Goal: Navigation & Orientation: Find specific page/section

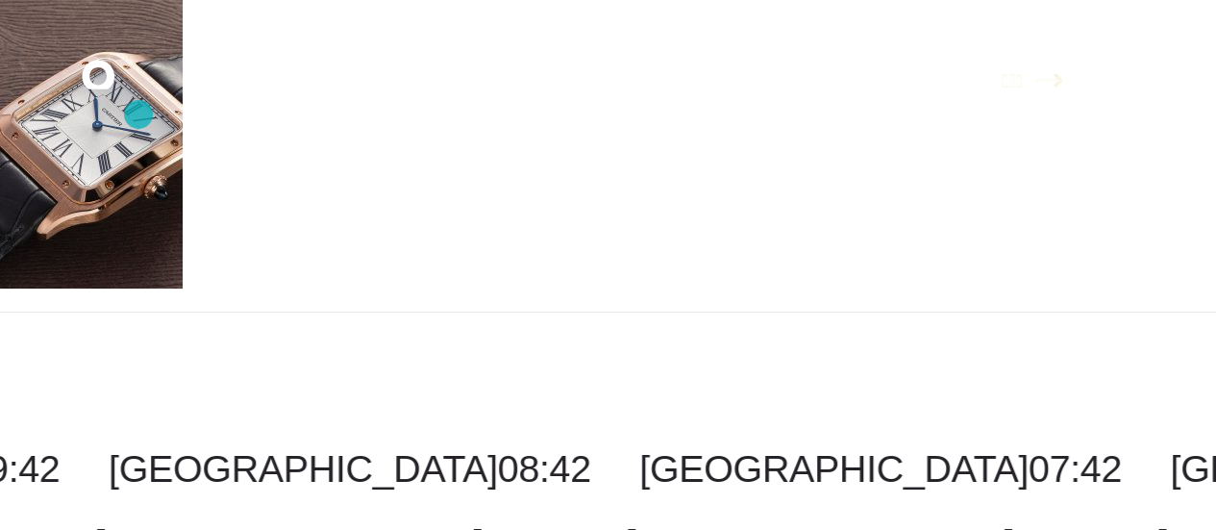
click at [138, 105] on icon ".st0{display:none;} .st1{display:inline;} .st2{font-family:'HelveticaNeue-Mediu…" at bounding box center [111, 80] width 123 height 50
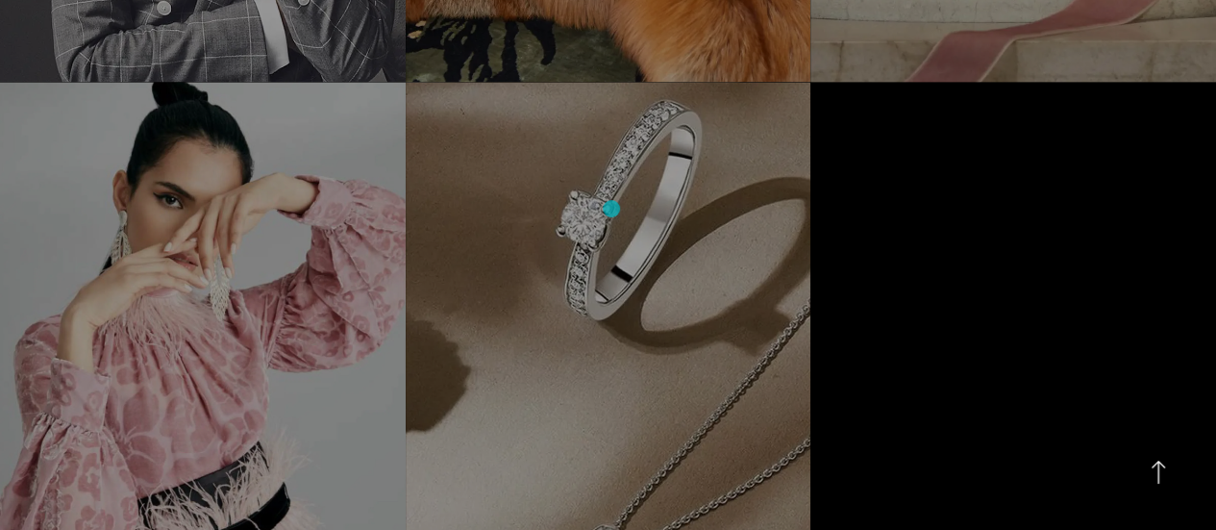
scroll to position [1813, 0]
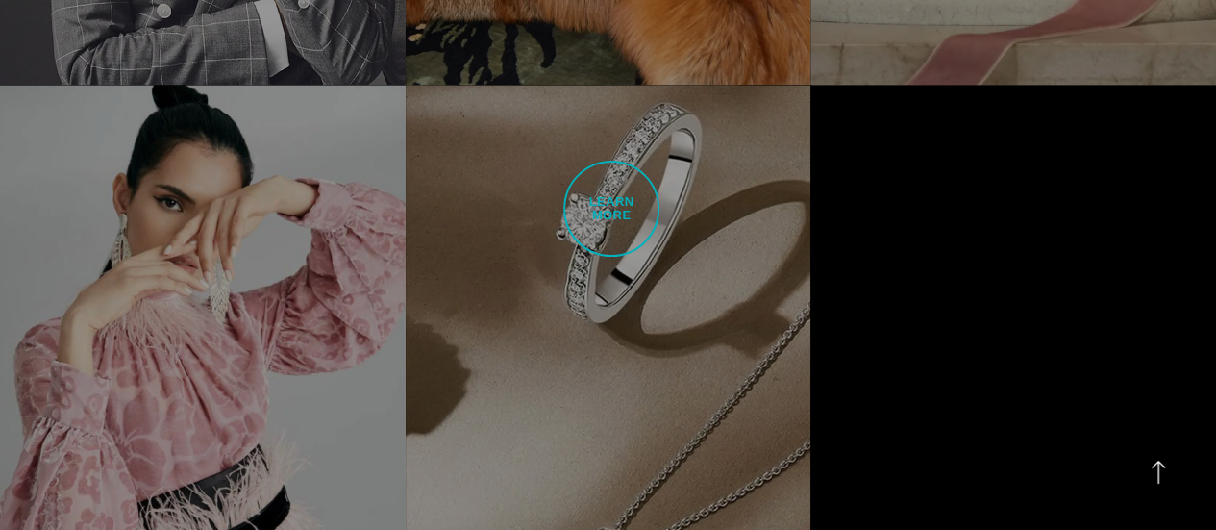
click at [611, 209] on link "Fraser Hart Reimagining Digital Strategy Fraser Hart sought our help to reimagi…" at bounding box center [609, 404] width 406 height 638
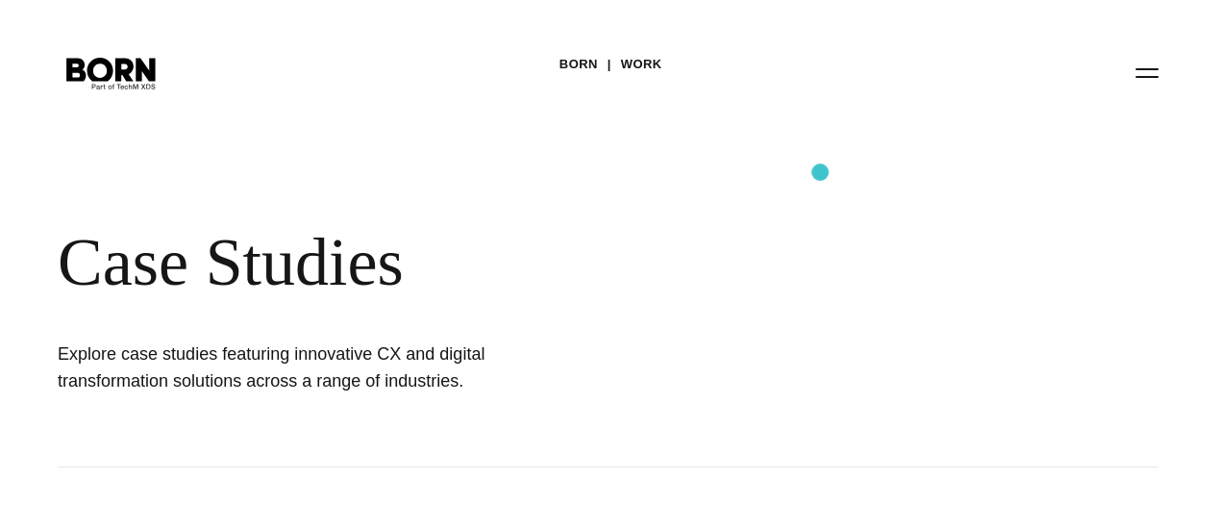
scroll to position [0, 0]
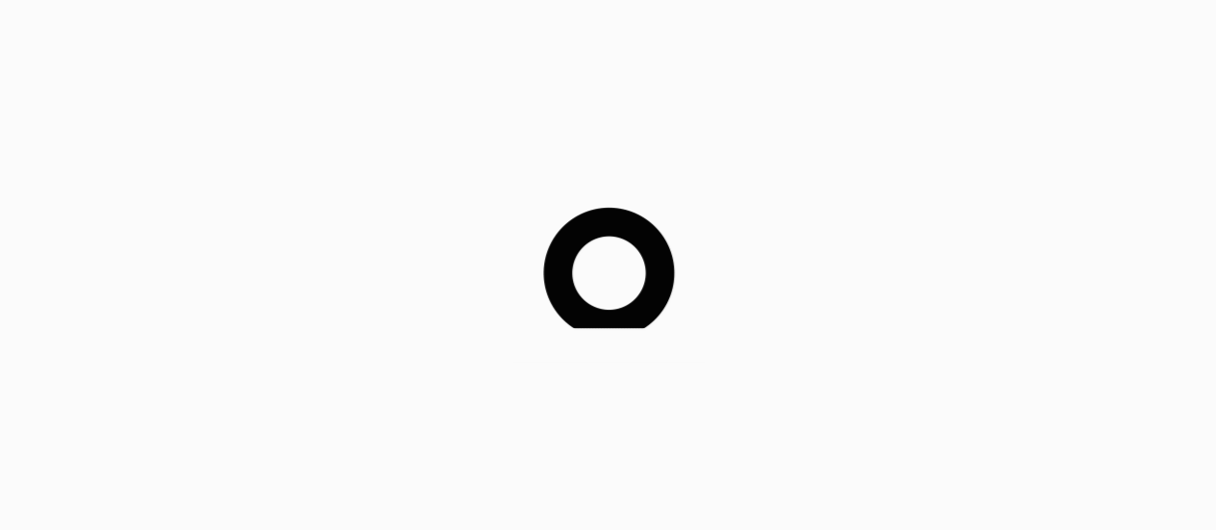
click at [625, 226] on img at bounding box center [608, 265] width 192 height 192
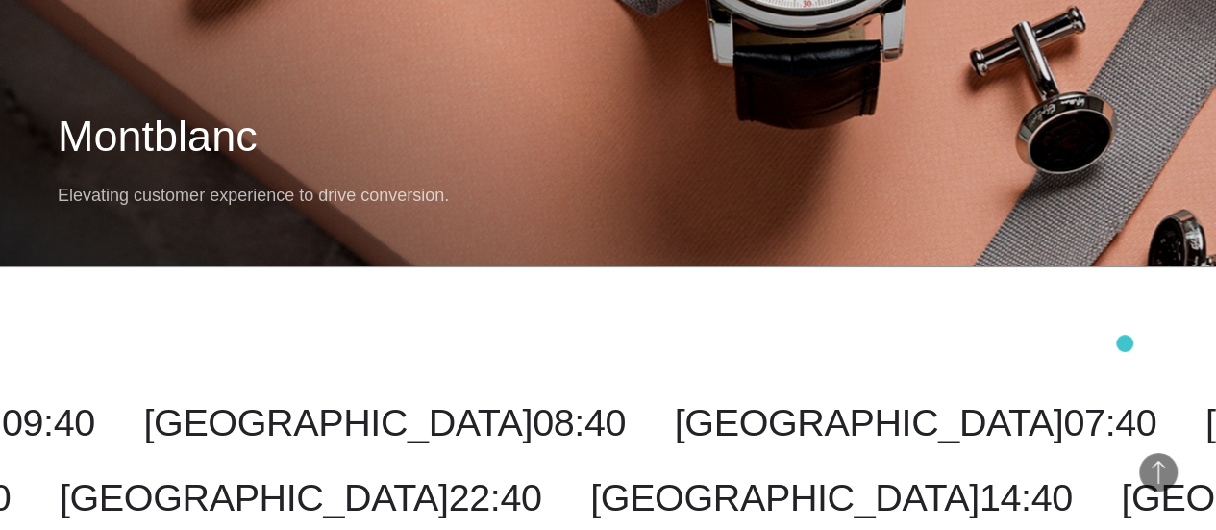
scroll to position [12585, 0]
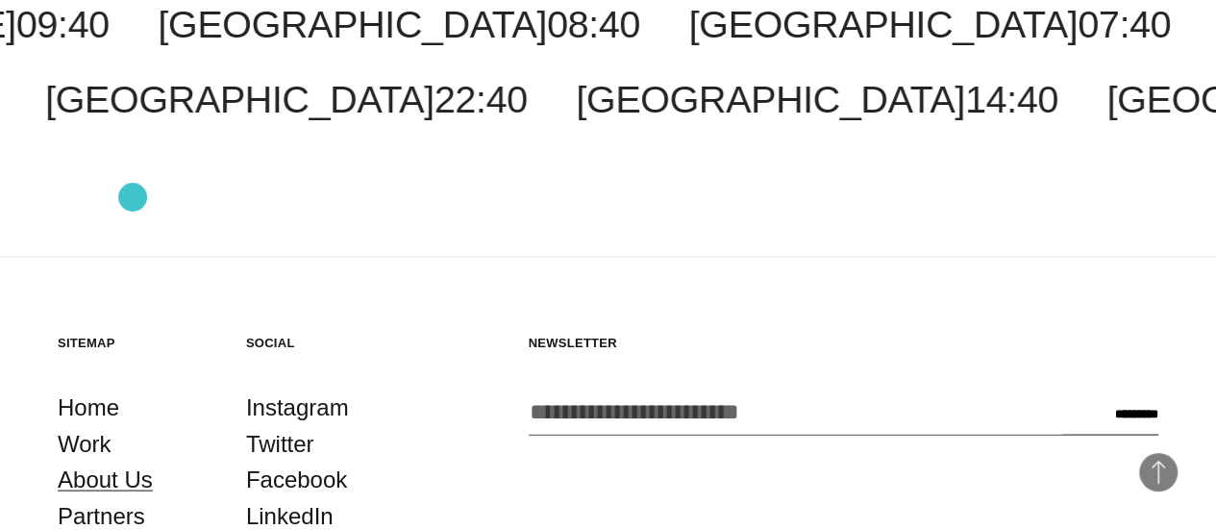
click at [133, 461] on link "About Us" at bounding box center [105, 479] width 95 height 37
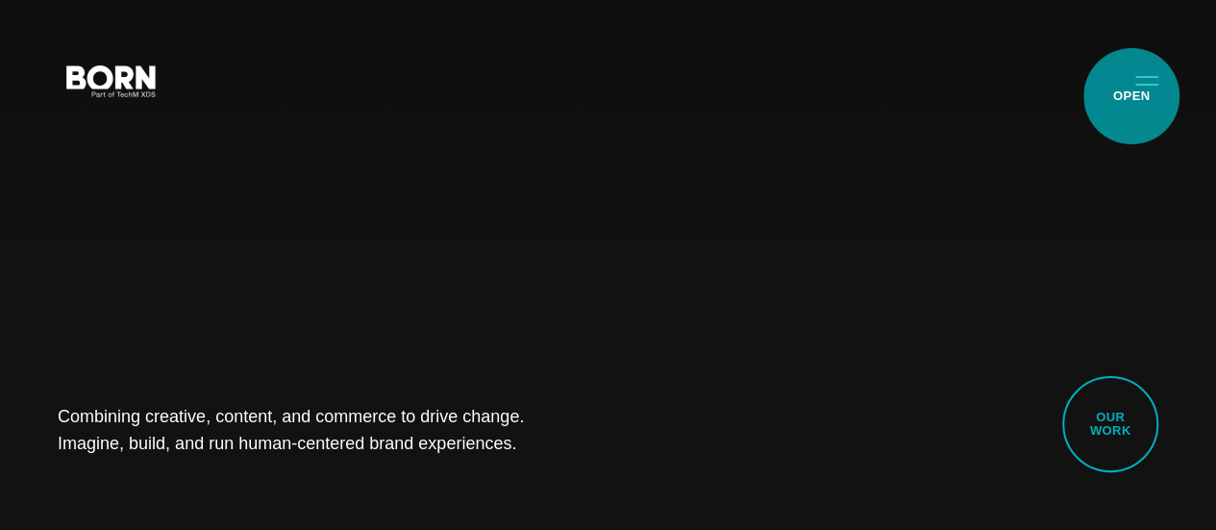
click at [1132, 96] on button "Primary Menu" at bounding box center [1147, 80] width 46 height 40
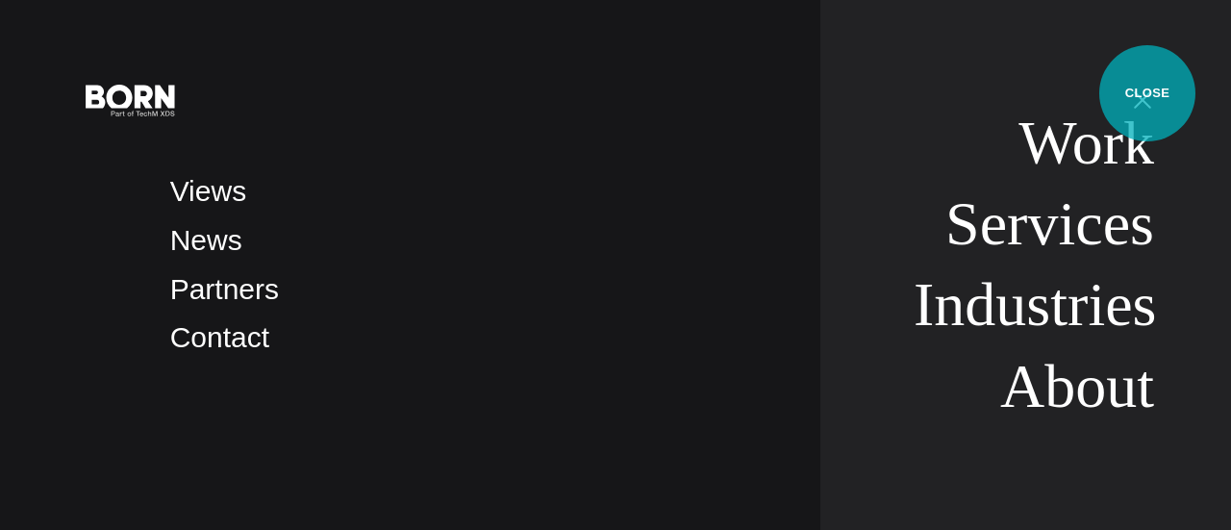
click at [1147, 93] on button "Primary Menu" at bounding box center [1142, 99] width 46 height 40
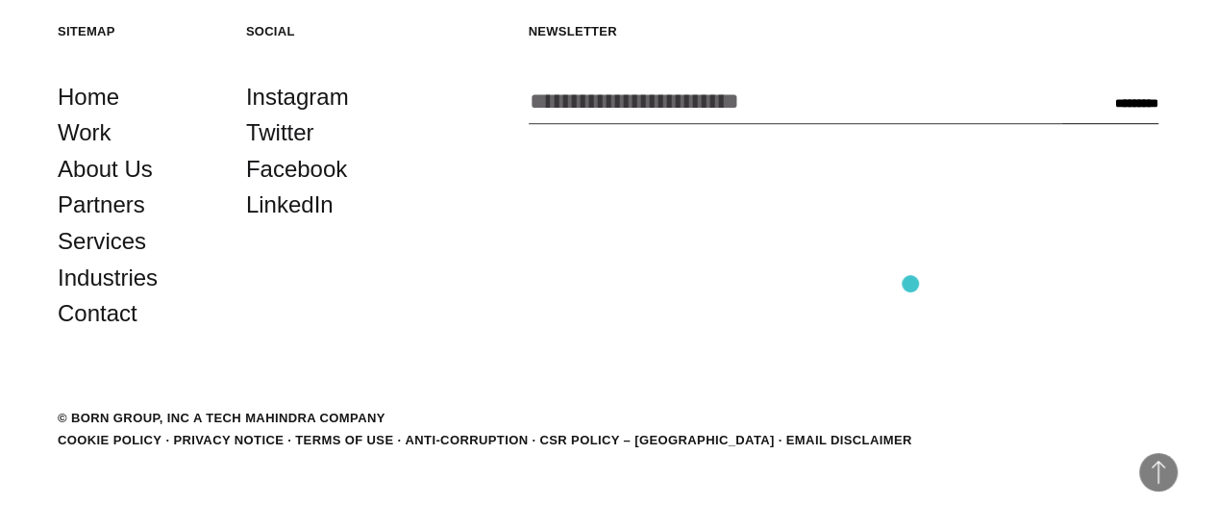
scroll to position [4222, 0]
click at [290, 223] on link "LinkedIn" at bounding box center [289, 205] width 87 height 37
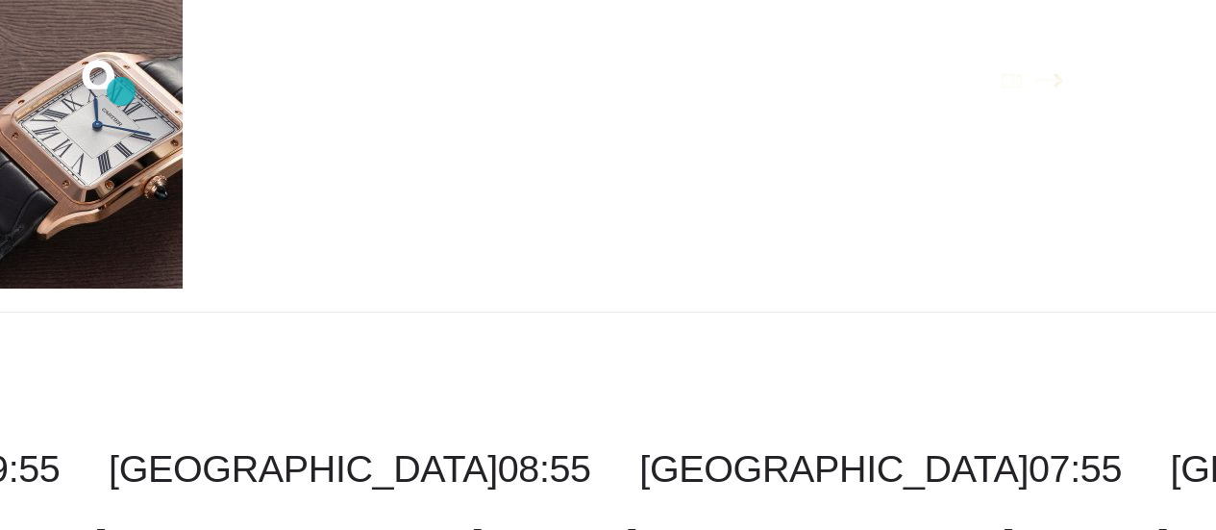
click at [121, 91] on icon ".st0{display:none;} .st1{display:inline;} .st2{font-family:'HelveticaNeue-Mediu…" at bounding box center [111, 80] width 123 height 50
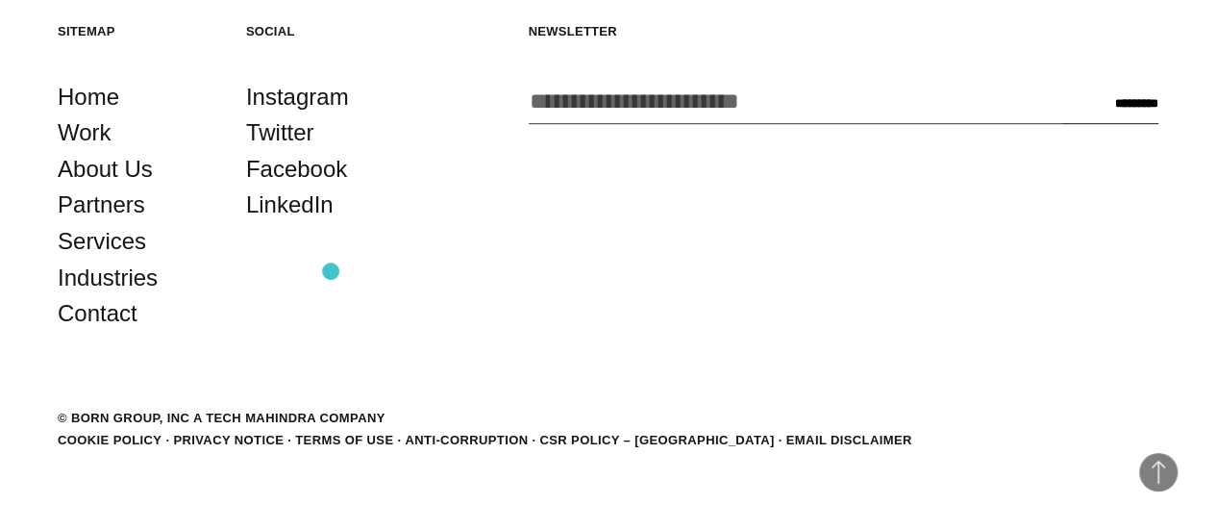
scroll to position [4222, 0]
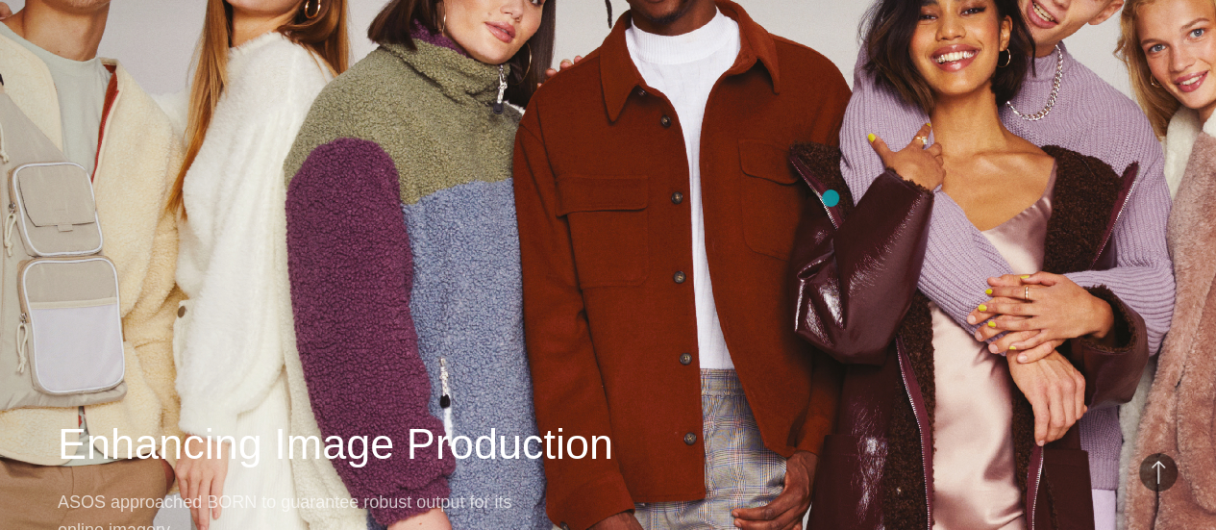
scroll to position [8141, 0]
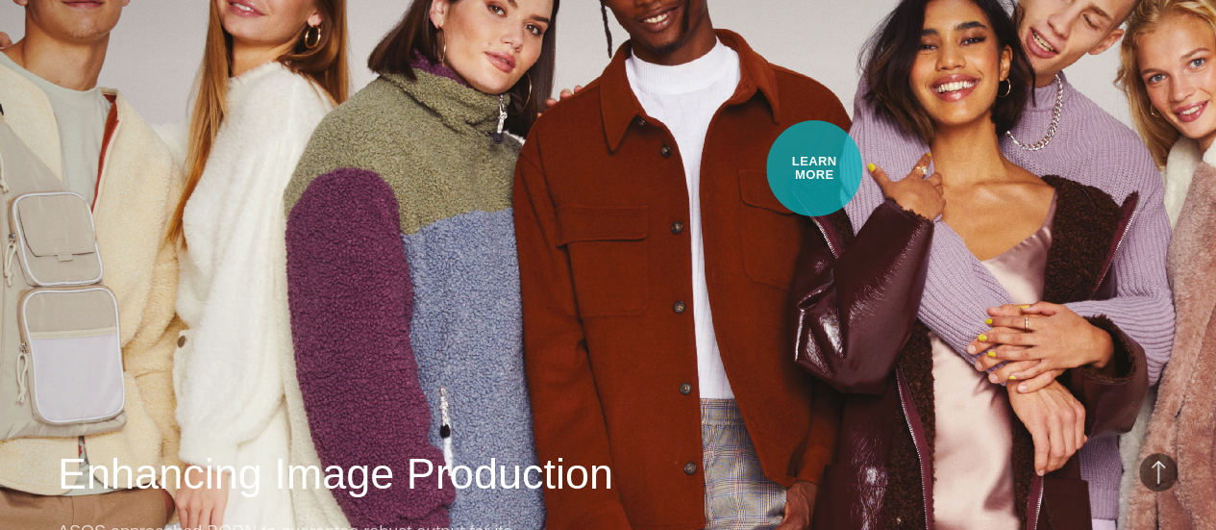
click at [814, 168] on div "Next Case Study – ASOS Enhancing Image Production ASOS approached BORN to guara…" at bounding box center [608, 241] width 1216 height 779
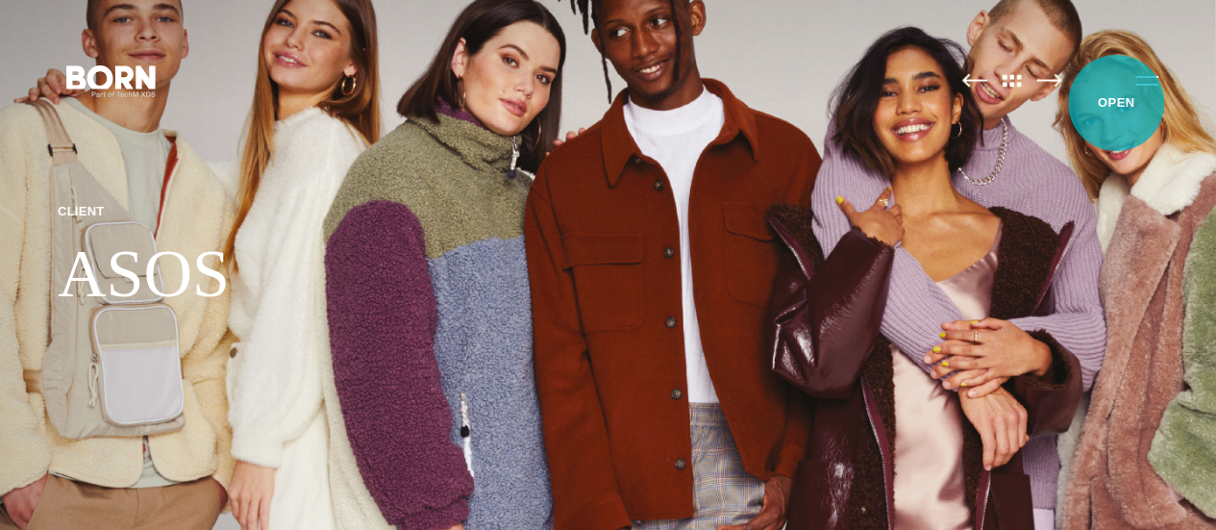
click at [1124, 100] on button "Primary Menu" at bounding box center [1147, 80] width 46 height 40
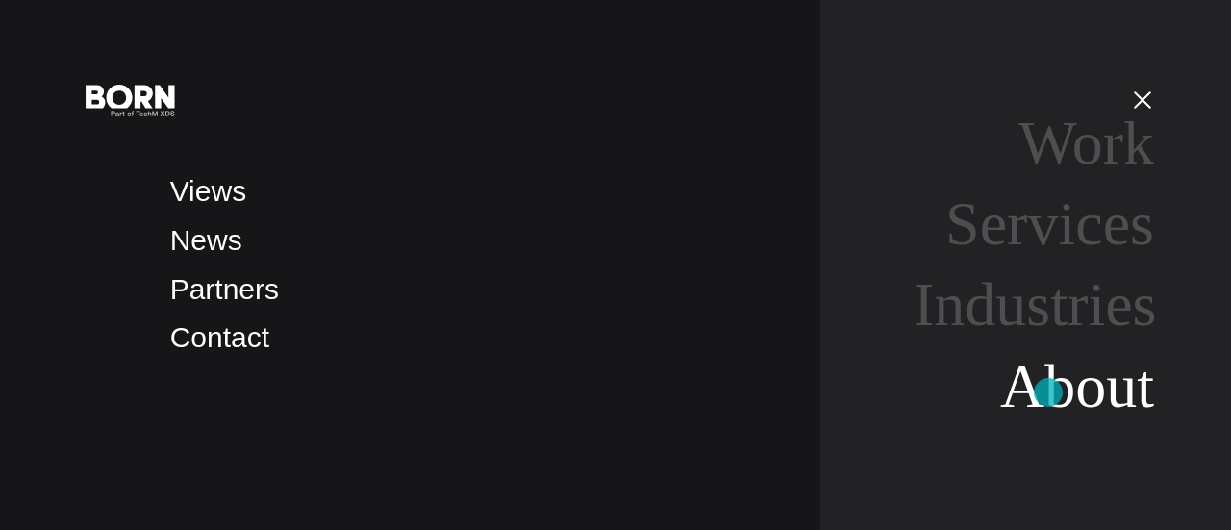
click at [1048, 392] on link "About" at bounding box center [1077, 386] width 154 height 68
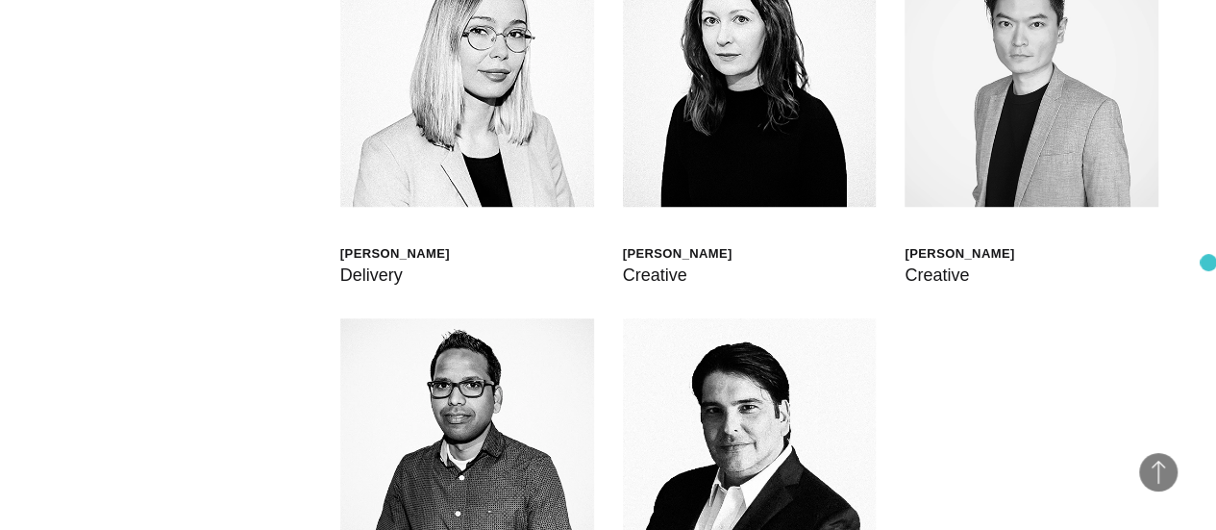
scroll to position [4371, 0]
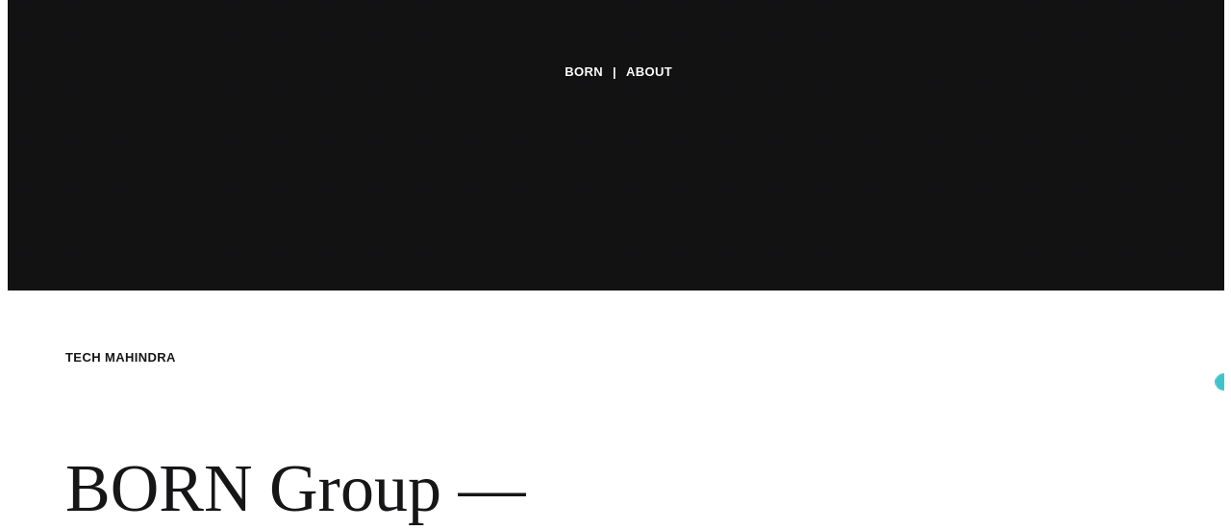
scroll to position [0, 0]
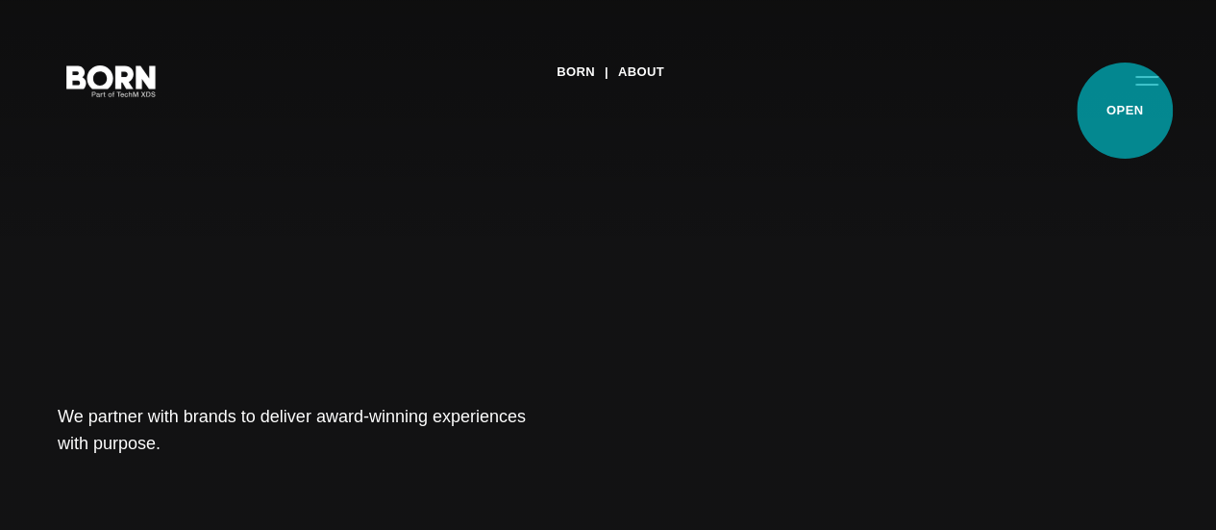
click at [1125, 100] on button "Primary Menu" at bounding box center [1147, 80] width 46 height 40
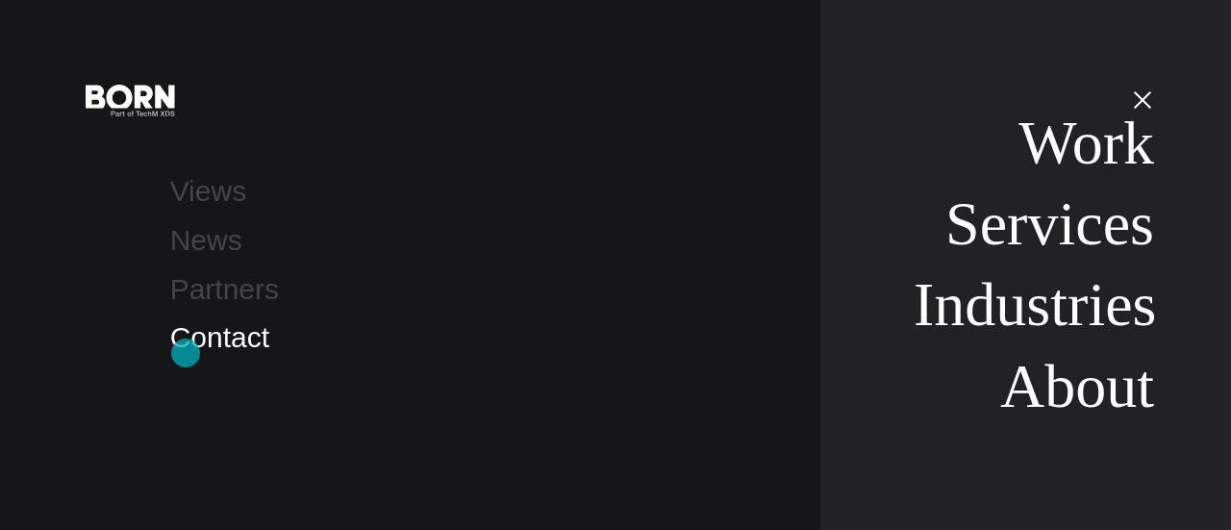
click at [186, 353] on link "Contact" at bounding box center [219, 337] width 99 height 32
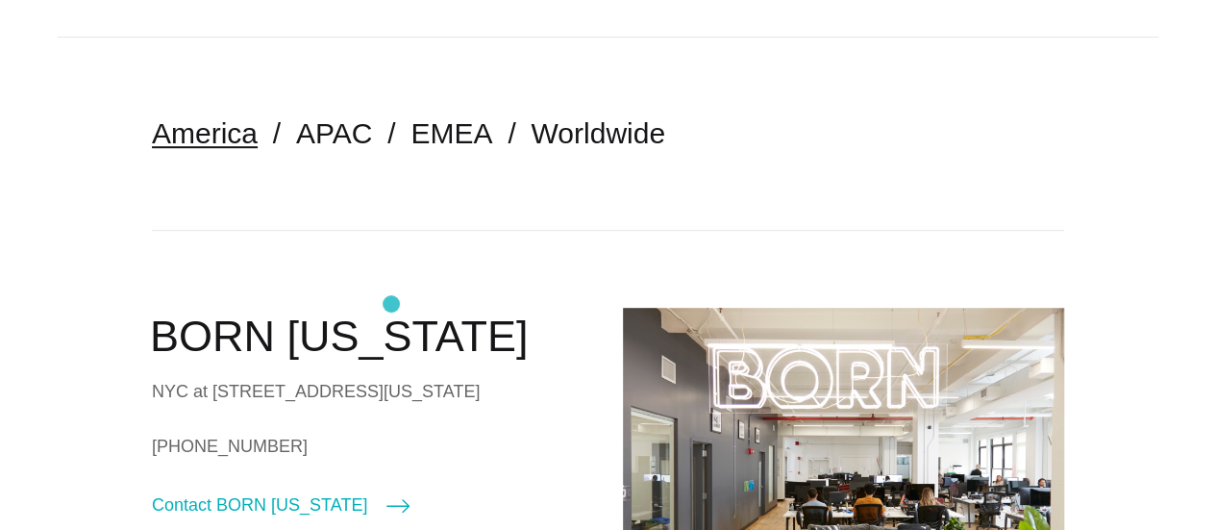
scroll to position [507, 0]
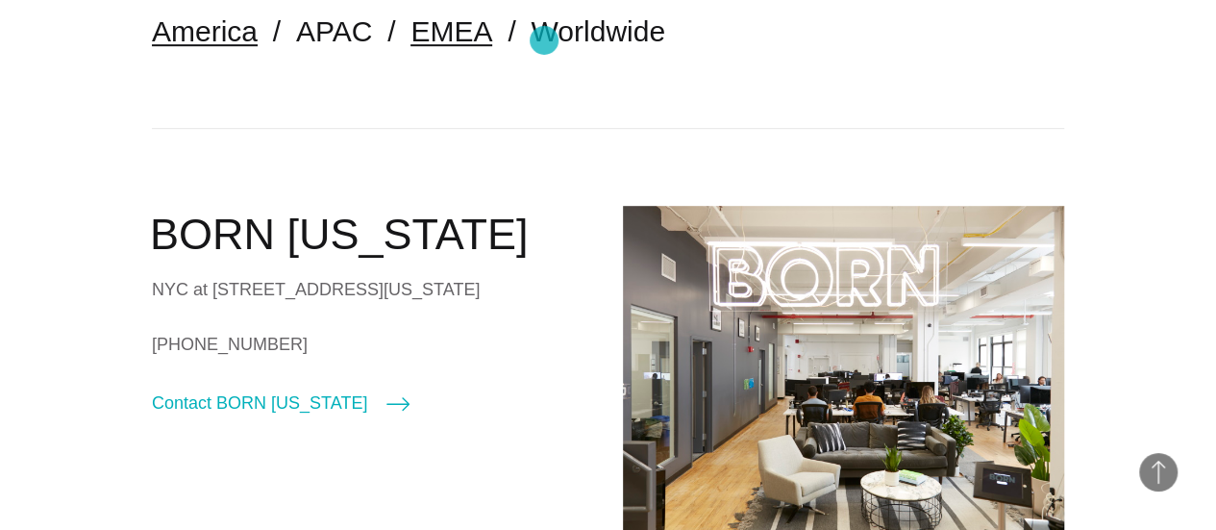
click at [492, 40] on link "EMEA" at bounding box center [452, 31] width 82 height 32
